Goal: Task Accomplishment & Management: Complete application form

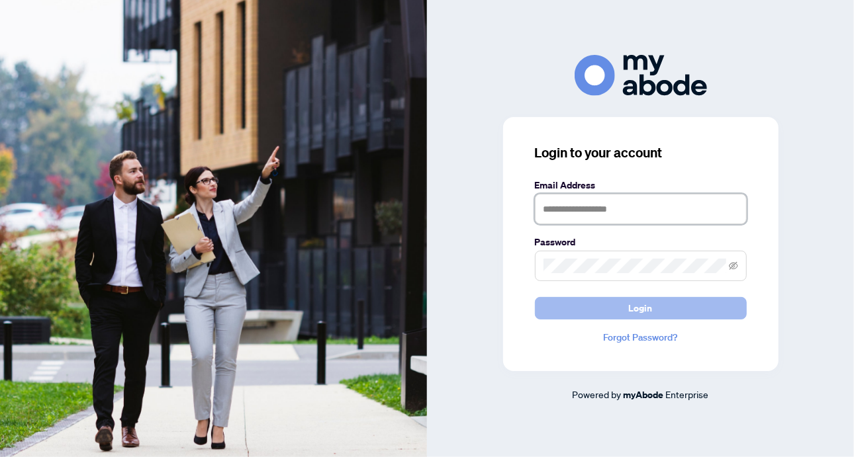
type input "**********"
click at [633, 309] on span "Login" at bounding box center [641, 308] width 24 height 21
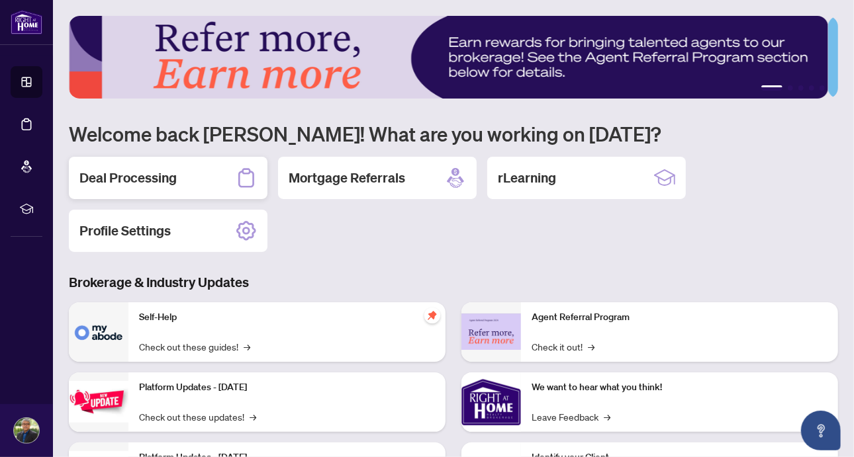
click at [122, 174] on h2 "Deal Processing" at bounding box center [127, 178] width 97 height 19
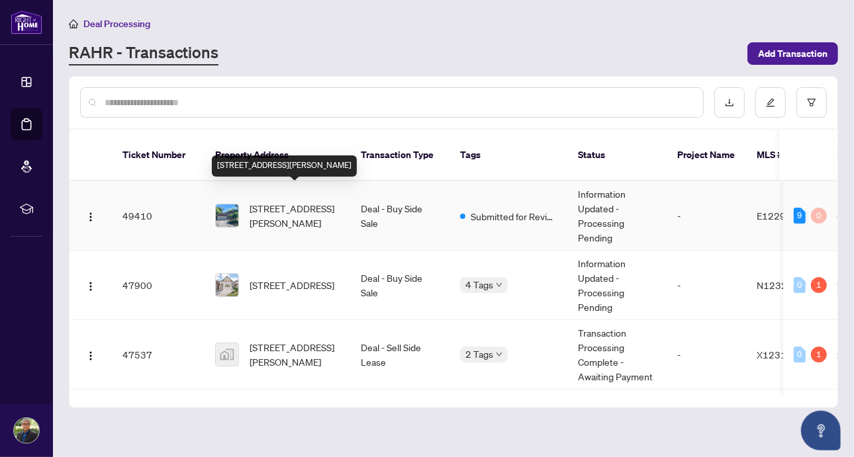
click at [305, 201] on span "126 Weir Cres, Toronto, Ontario M1E 3B4, Canada" at bounding box center [294, 215] width 90 height 29
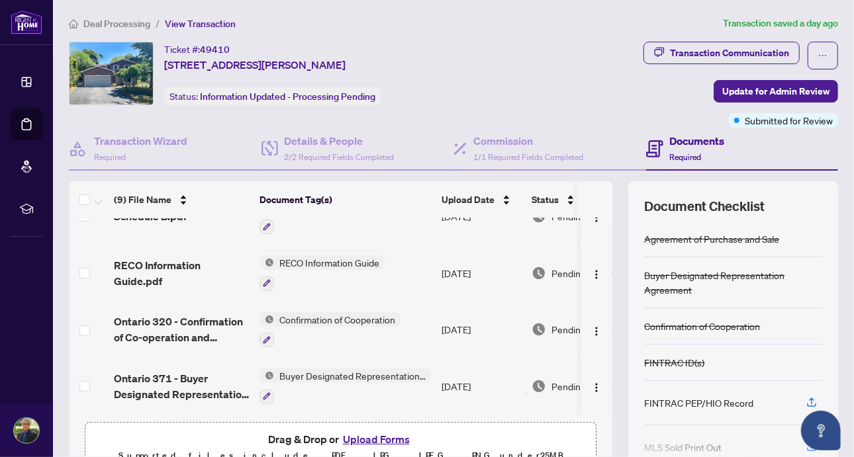
scroll to position [309, 0]
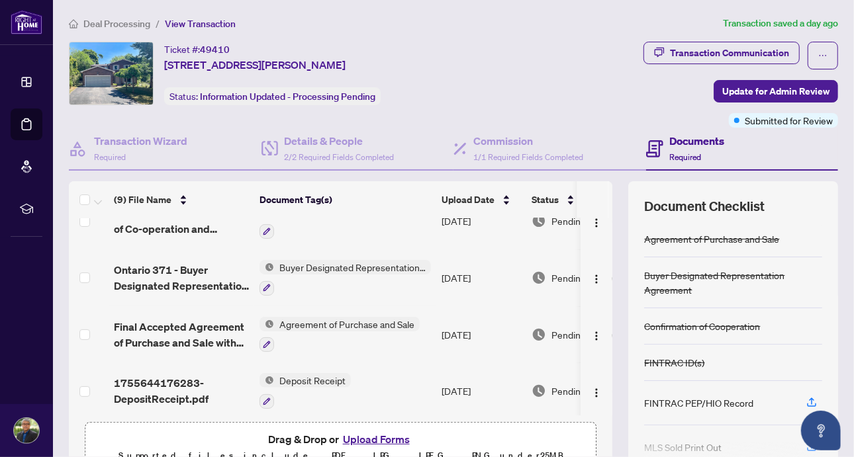
click at [356, 435] on button "Upload Forms" at bounding box center [376, 439] width 75 height 17
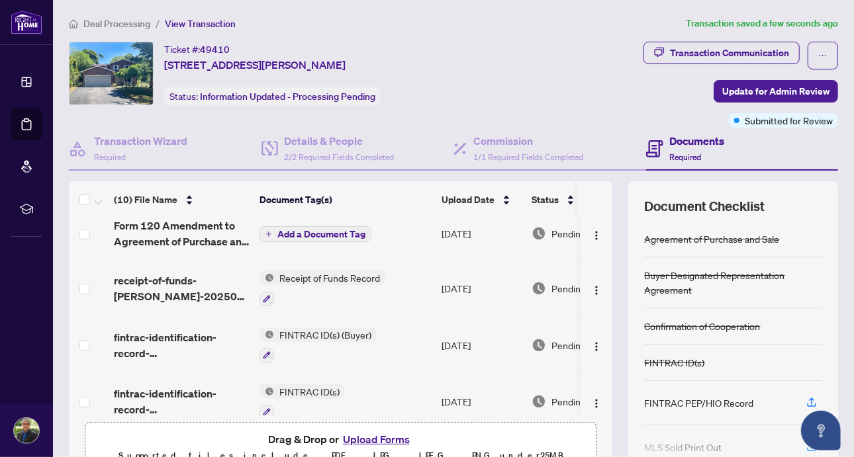
scroll to position [0, 0]
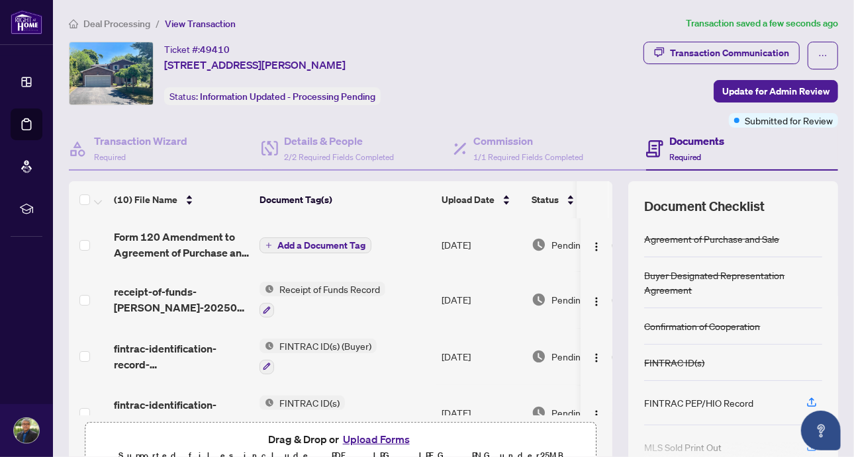
click at [337, 242] on span "Add a Document Tag" at bounding box center [321, 245] width 88 height 9
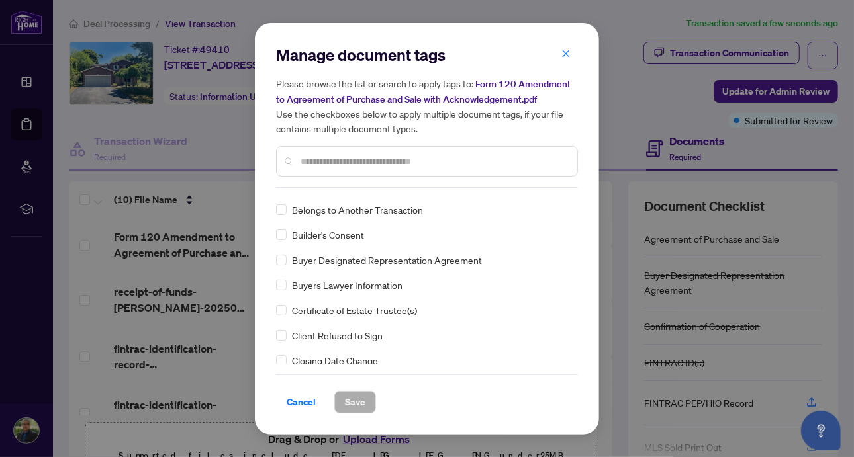
scroll to position [540, 0]
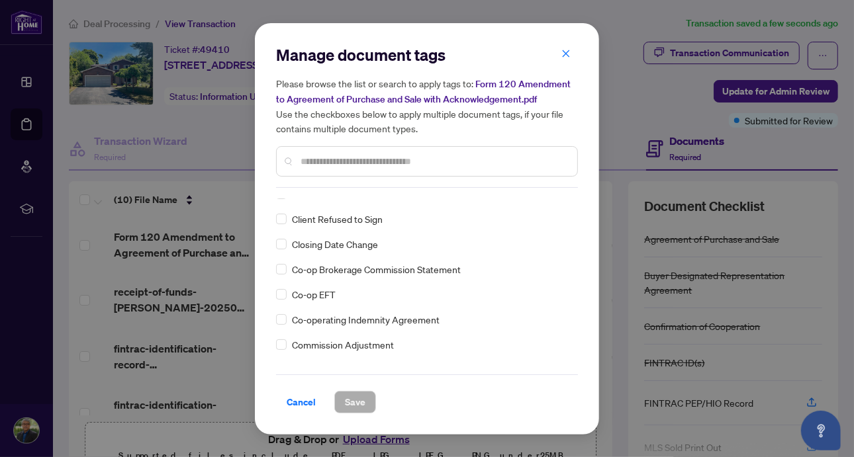
click at [347, 167] on input "text" at bounding box center [433, 161] width 266 height 15
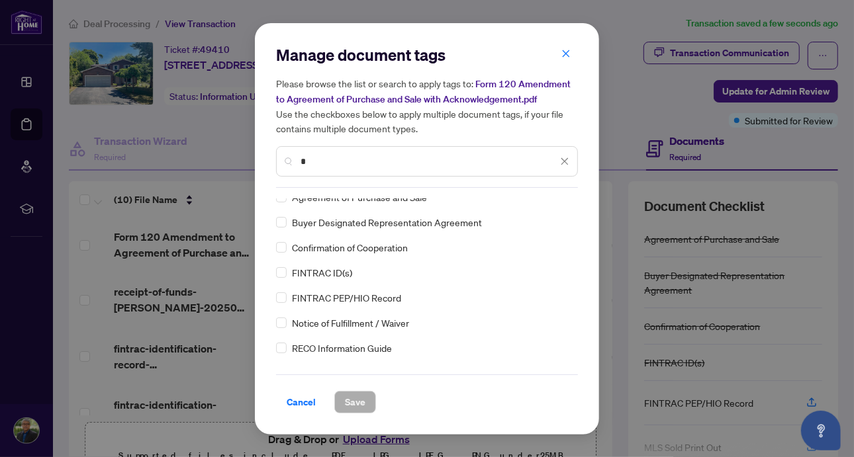
scroll to position [0, 0]
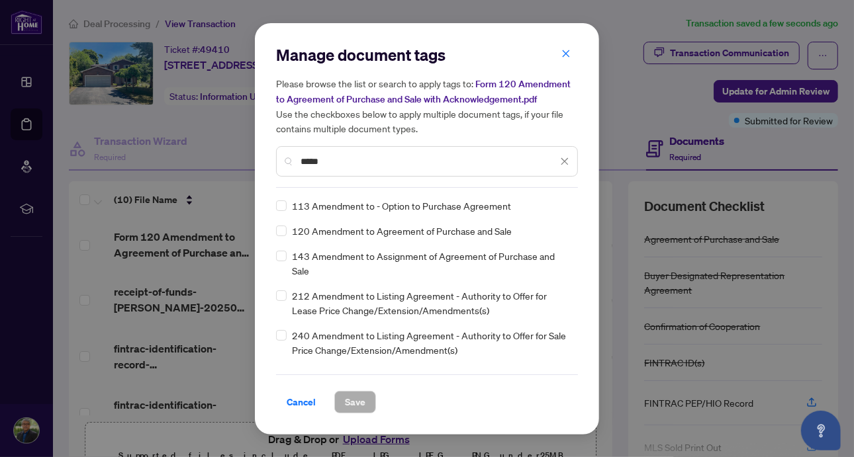
type input "*****"
click at [363, 402] on span "Save" at bounding box center [355, 402] width 21 height 21
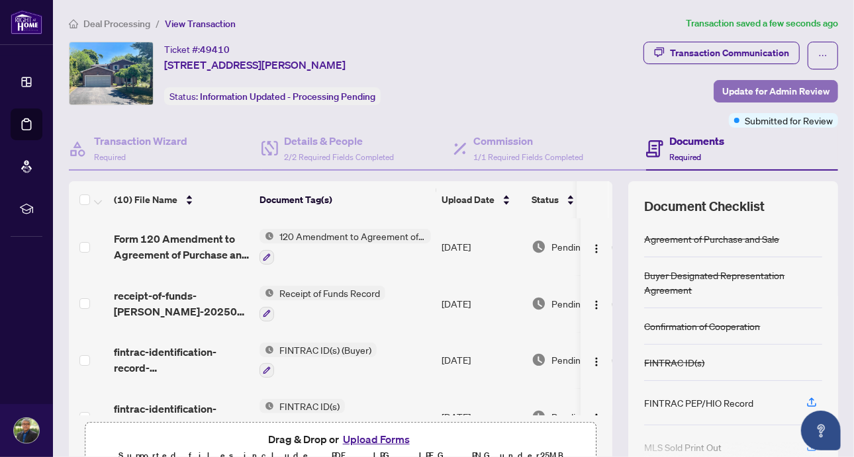
click at [742, 91] on span "Update for Admin Review" at bounding box center [775, 91] width 107 height 21
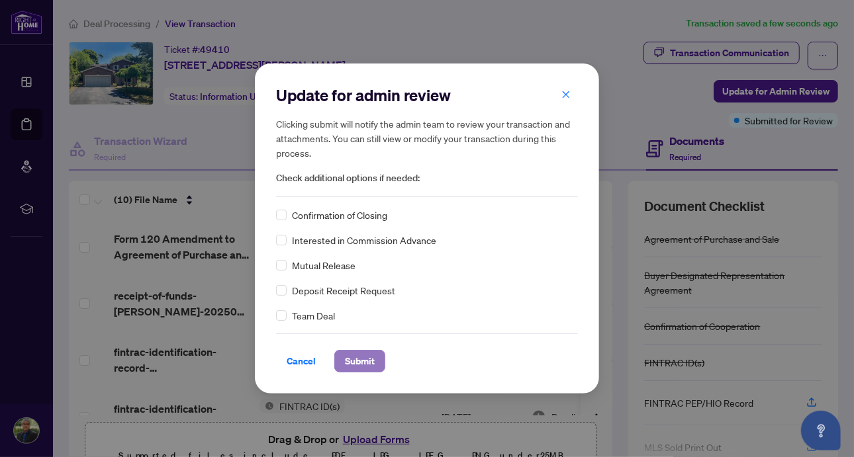
click at [361, 355] on span "Submit" at bounding box center [360, 361] width 30 height 21
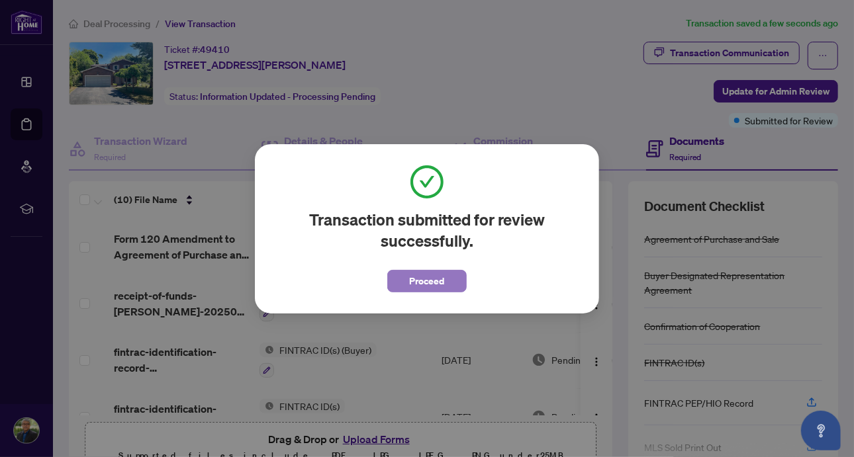
click at [421, 283] on span "Proceed" at bounding box center [427, 281] width 35 height 21
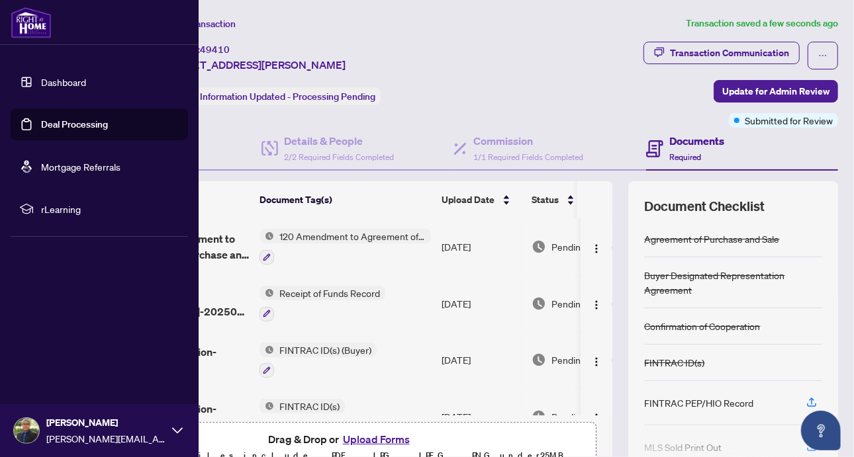
click at [52, 123] on link "Deal Processing" at bounding box center [74, 124] width 67 height 12
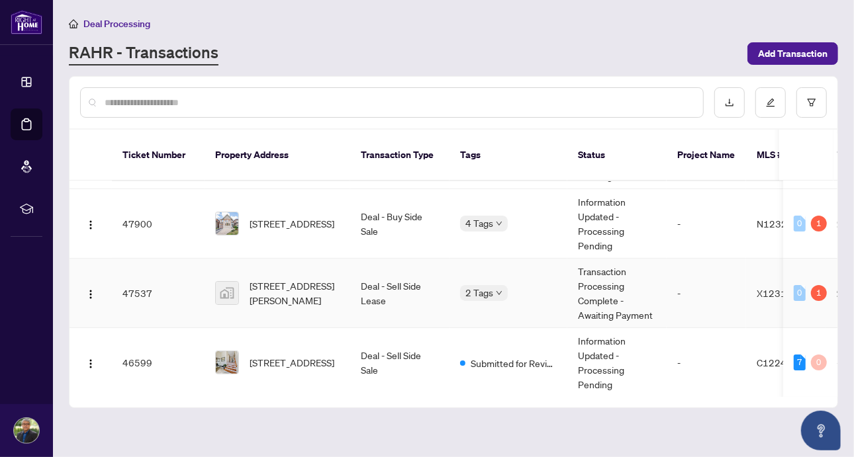
scroll to position [70, 0]
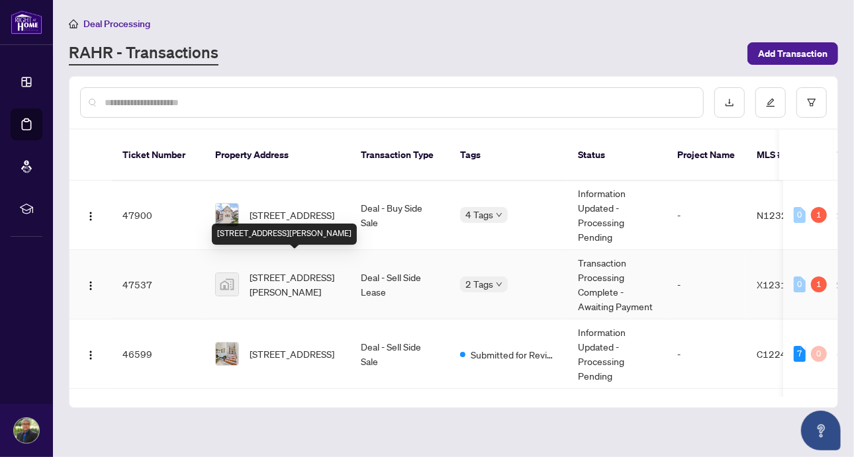
click at [284, 270] on span "39 Golden Iris Cres, Waterdown, Hamilton, Waterdown, Hamilton, Hamilton, Ontari…" at bounding box center [294, 284] width 90 height 29
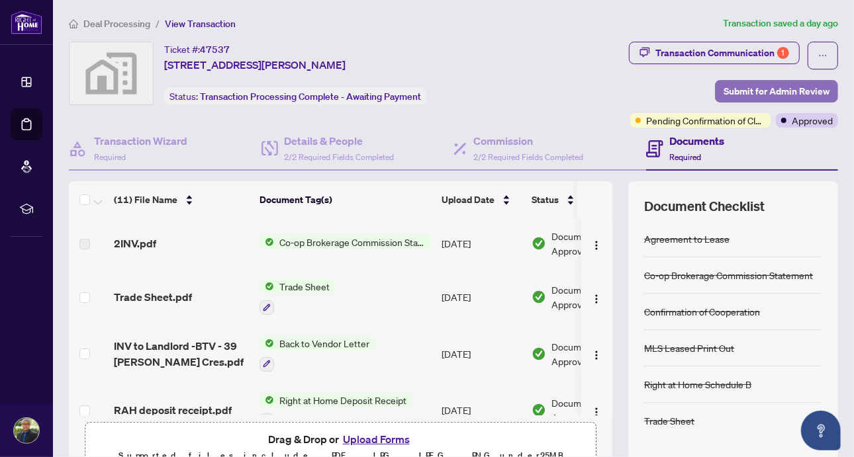
click at [738, 102] on span "Submit for Admin Review" at bounding box center [776, 91] width 106 height 21
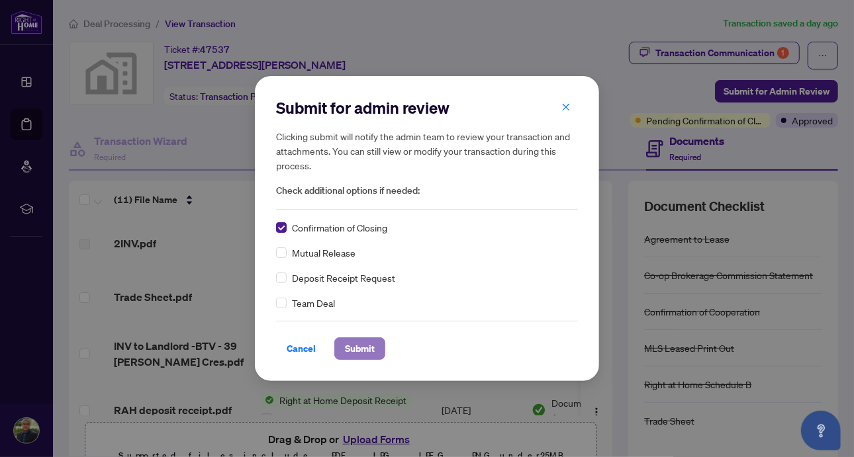
click at [349, 349] on span "Submit" at bounding box center [360, 348] width 30 height 21
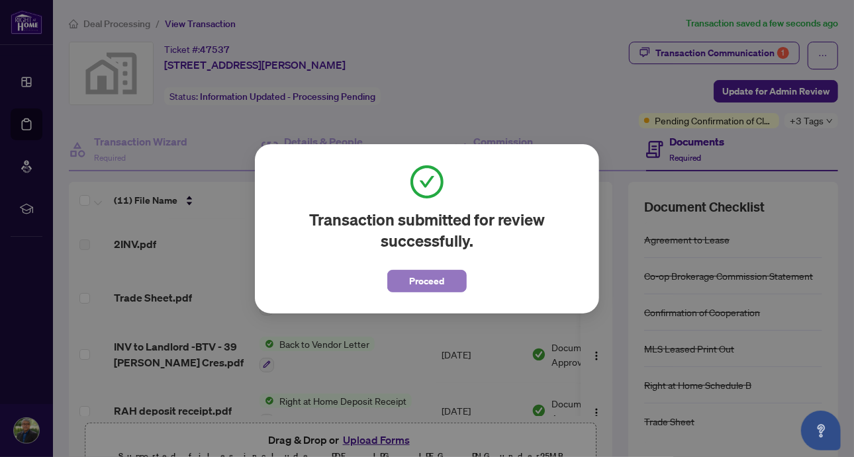
click at [427, 275] on span "Proceed" at bounding box center [427, 281] width 35 height 21
